Goal: Find specific page/section: Find specific page/section

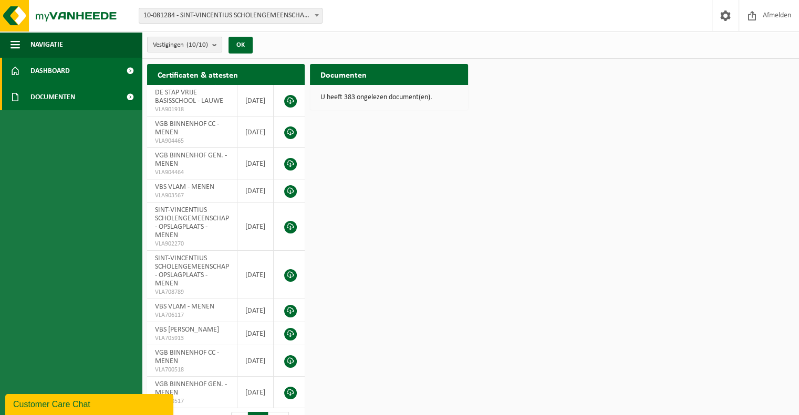
click at [69, 94] on span "Documenten" at bounding box center [52, 97] width 45 height 26
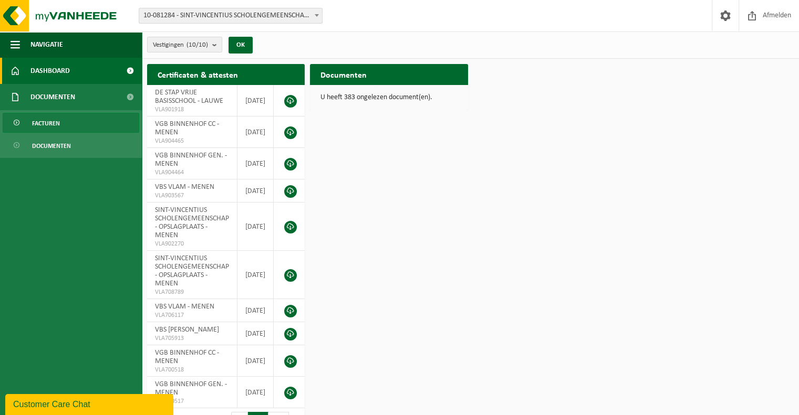
click at [54, 118] on span "Facturen" at bounding box center [46, 123] width 28 height 20
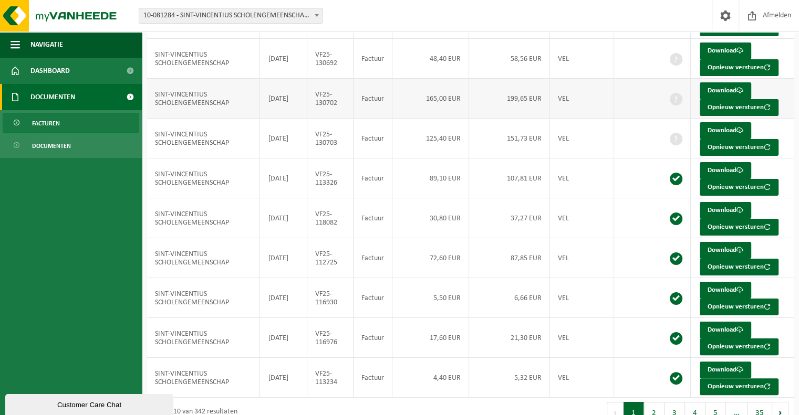
scroll to position [175, 0]
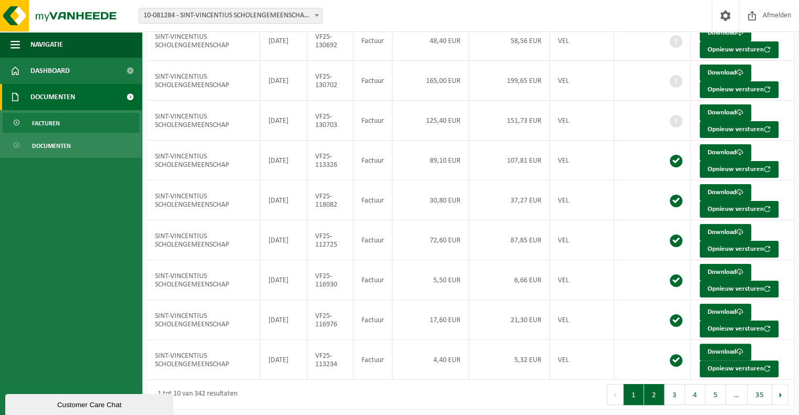
click at [651, 389] on button "2" at bounding box center [654, 394] width 20 height 21
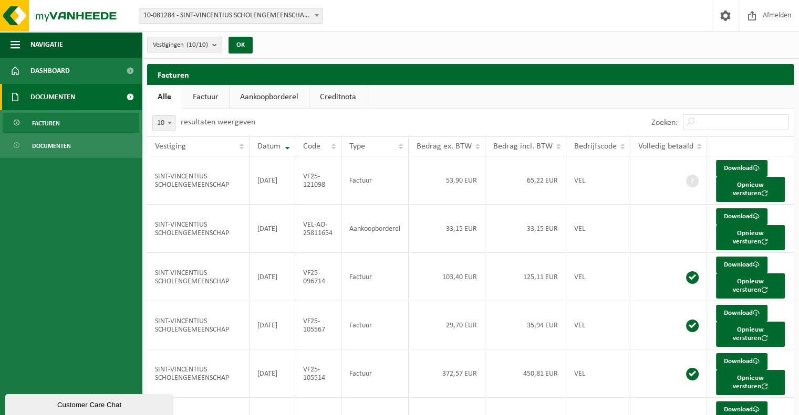
scroll to position [0, 0]
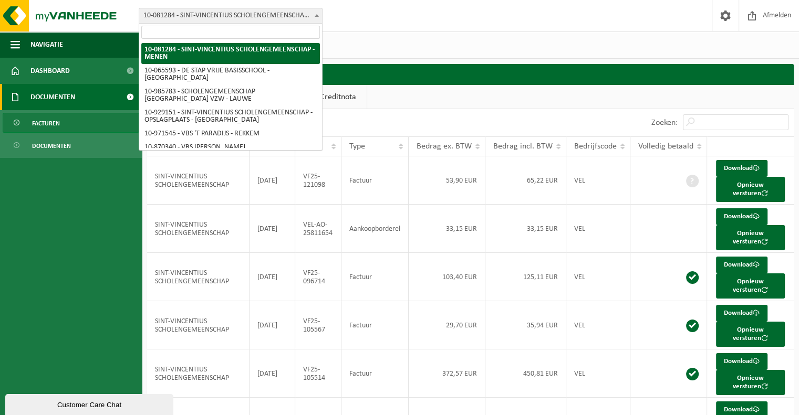
click at [298, 14] on span "10-081284 - SINT-VINCENTIUS SCHOLENGEMEENSCHAP - MENEN" at bounding box center [230, 15] width 183 height 15
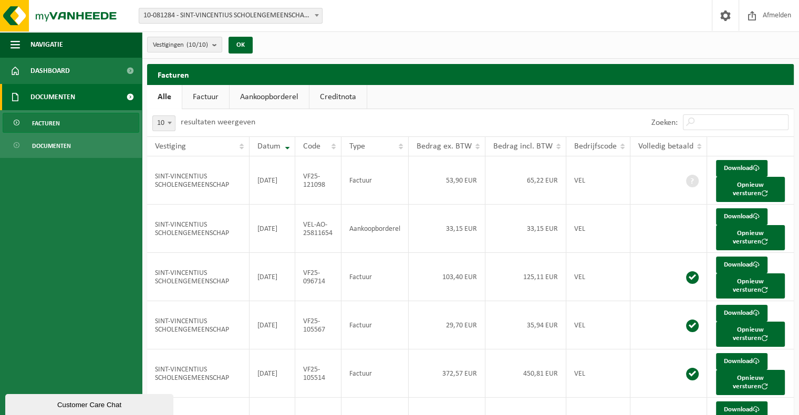
click at [487, 39] on div "Vestigingen (10/10) Alles selecteren Alles deselecteren SINT-VINCENTIUS SCHOLEN…" at bounding box center [470, 45] width 657 height 27
click at [59, 42] on span "Navigatie" at bounding box center [46, 45] width 33 height 26
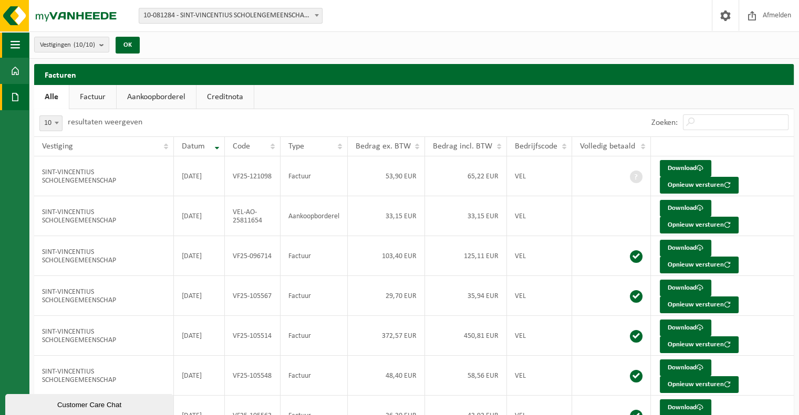
click at [15, 44] on span "button" at bounding box center [15, 45] width 9 height 26
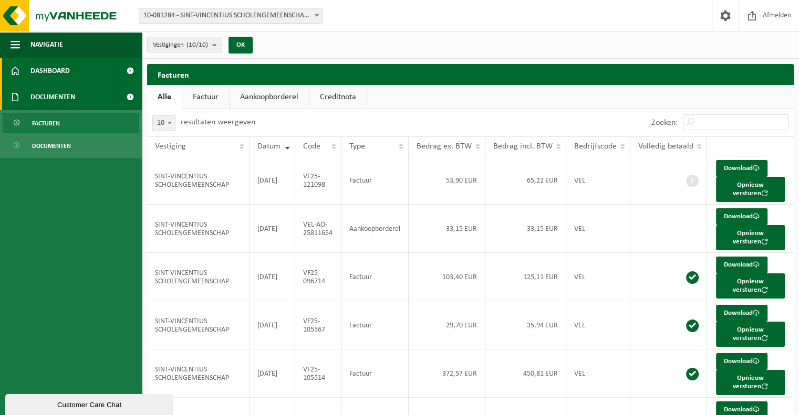
click at [23, 67] on link "Dashboard" at bounding box center [71, 71] width 142 height 26
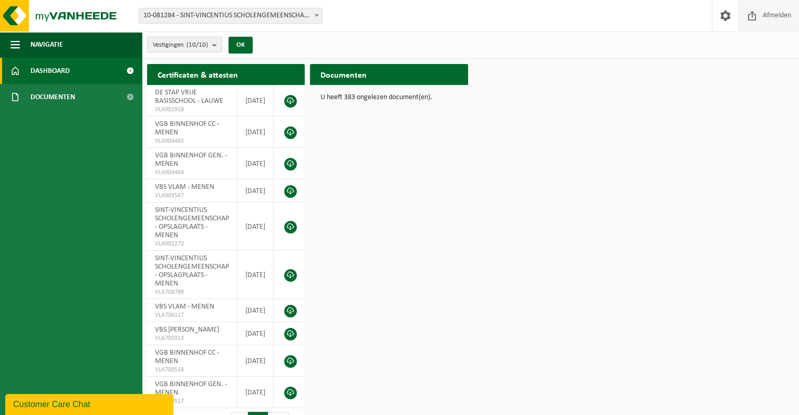
click at [768, 11] on span "Afmelden" at bounding box center [777, 15] width 34 height 31
